Goal: Task Accomplishment & Management: Manage account settings

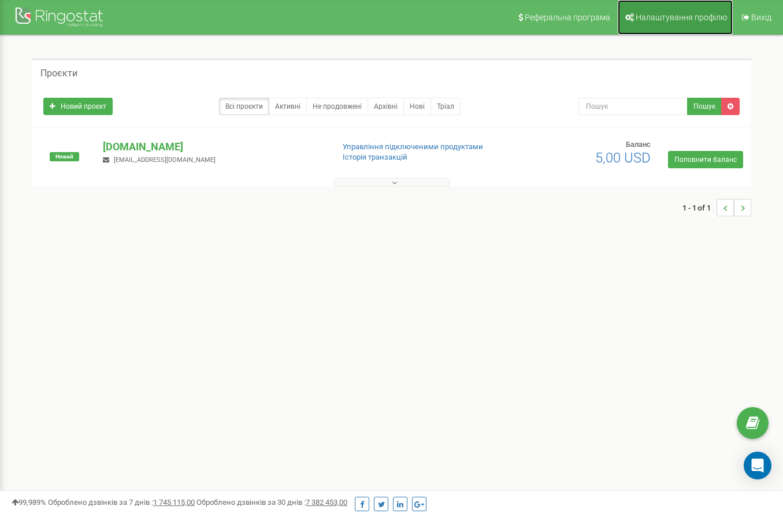
click at [670, 14] on span "Налаштування профілю" at bounding box center [681, 17] width 91 height 9
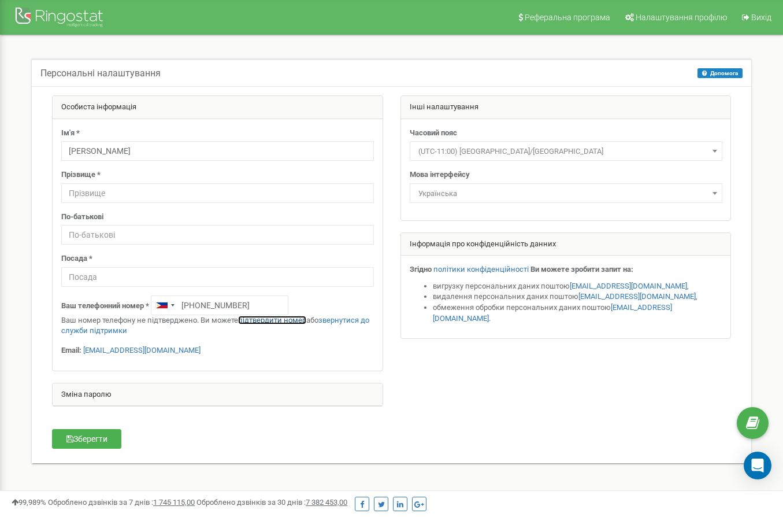
click at [283, 318] on link "підтвердити номер" at bounding box center [272, 320] width 68 height 9
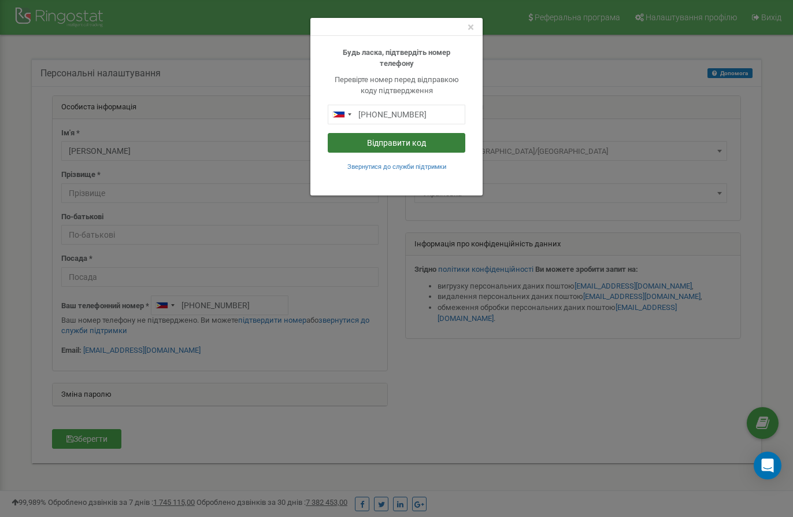
click at [393, 145] on button "Відправити код" at bounding box center [397, 143] width 138 height 20
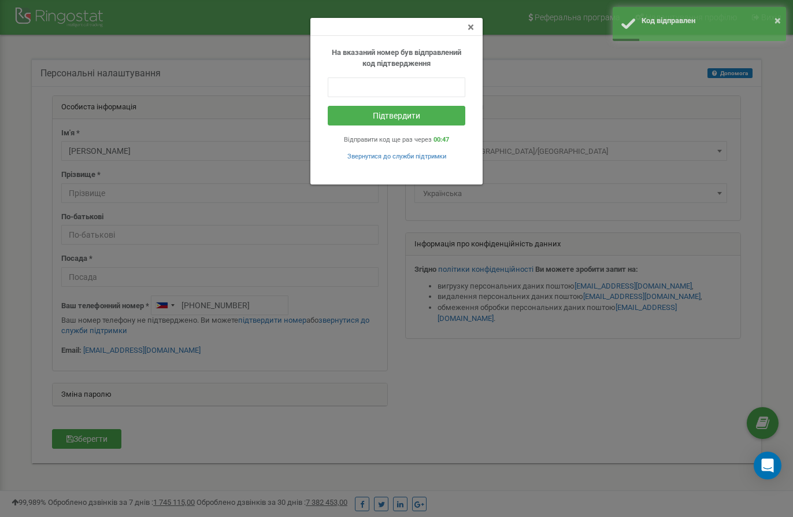
click at [470, 29] on span "×" at bounding box center [471, 27] width 6 height 14
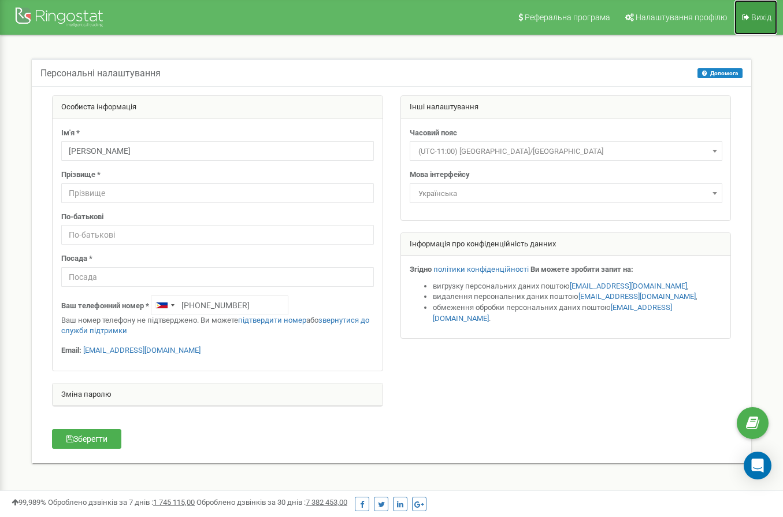
click at [751, 17] on span "Вихід" at bounding box center [761, 17] width 20 height 9
